Goal: Information Seeking & Learning: Learn about a topic

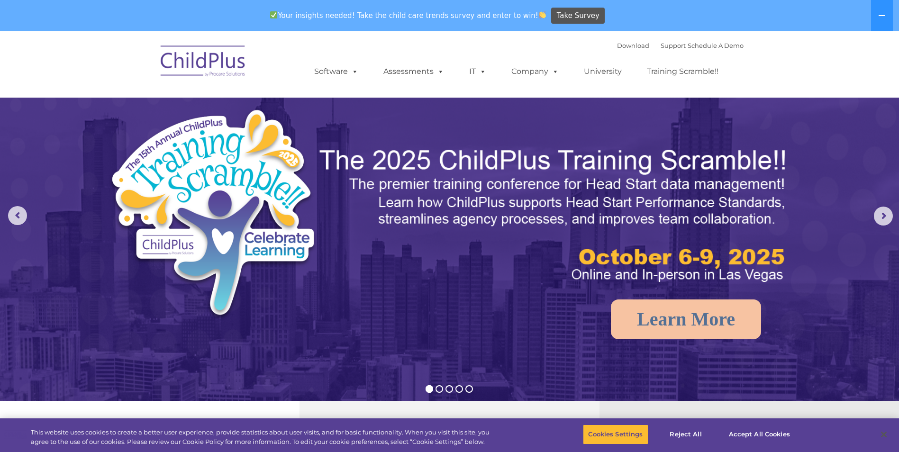
select select "MEDIUM"
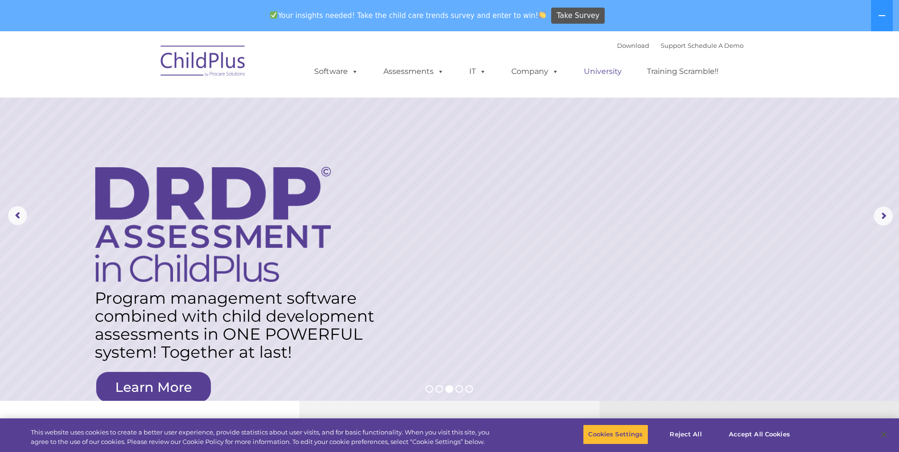
click at [612, 72] on link "University" at bounding box center [602, 71] width 57 height 19
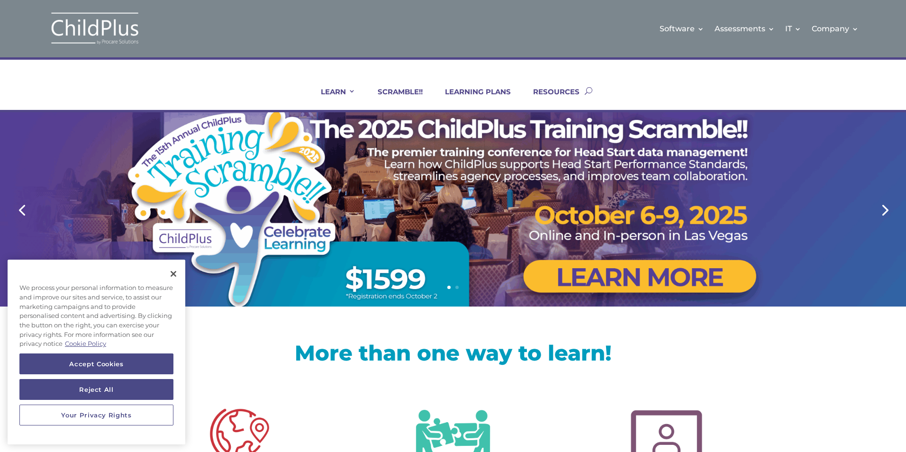
click at [425, 280] on div at bounding box center [453, 209] width 607 height 194
